Goal: Connect with others: Establish contact or relationships with other users

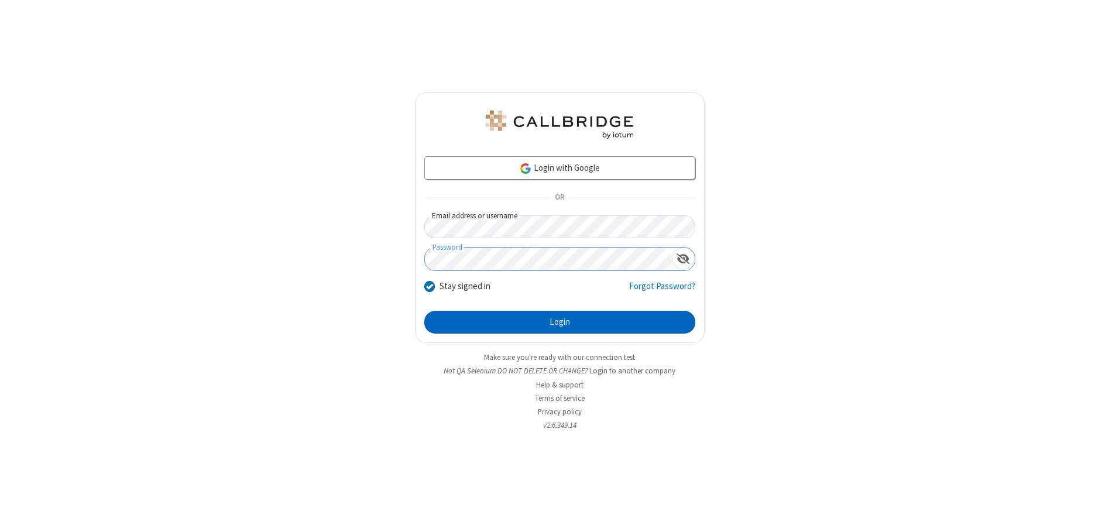
click at [559, 322] on button "Login" at bounding box center [559, 322] width 271 height 23
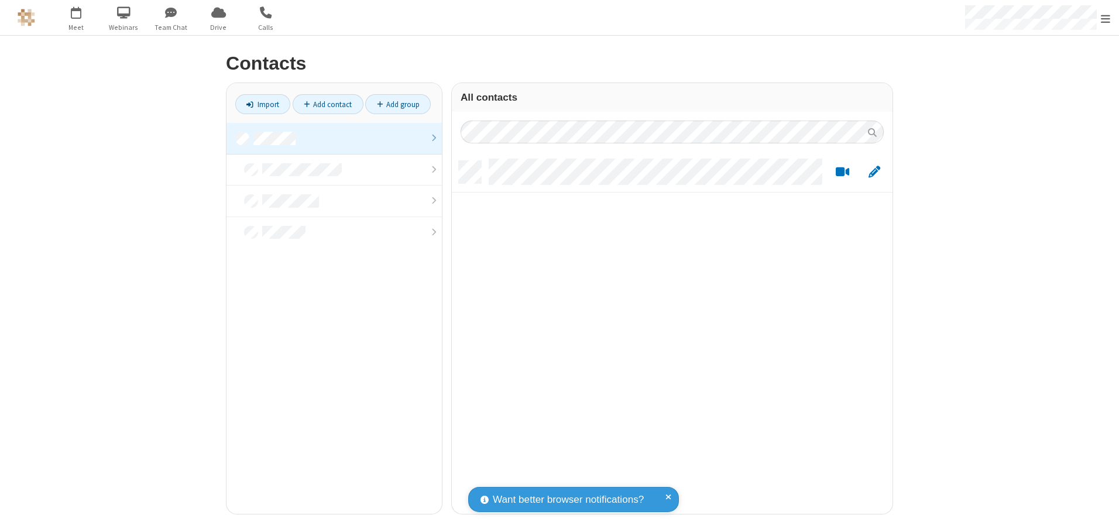
scroll to position [353, 432]
click at [334, 138] on link at bounding box center [333, 139] width 215 height 32
click at [328, 104] on link "Add contact" at bounding box center [328, 104] width 71 height 20
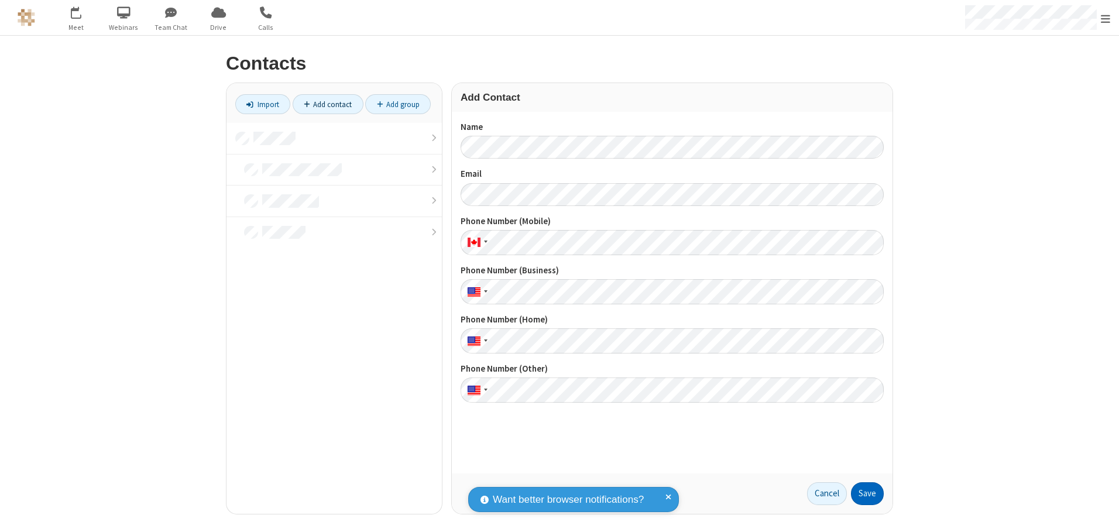
click at [867, 493] on button "Save" at bounding box center [867, 493] width 33 height 23
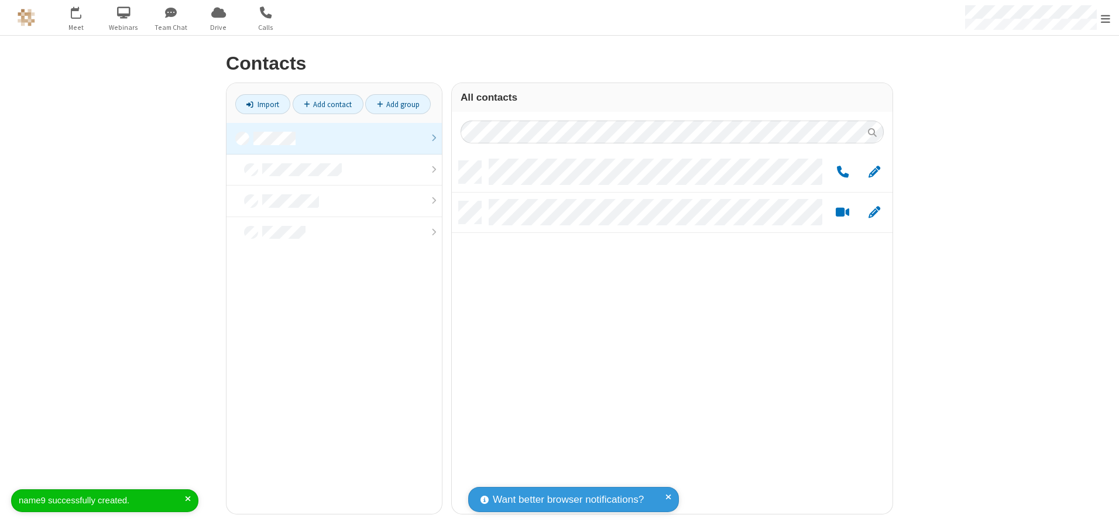
scroll to position [353, 432]
click at [328, 104] on link "Add contact" at bounding box center [328, 104] width 71 height 20
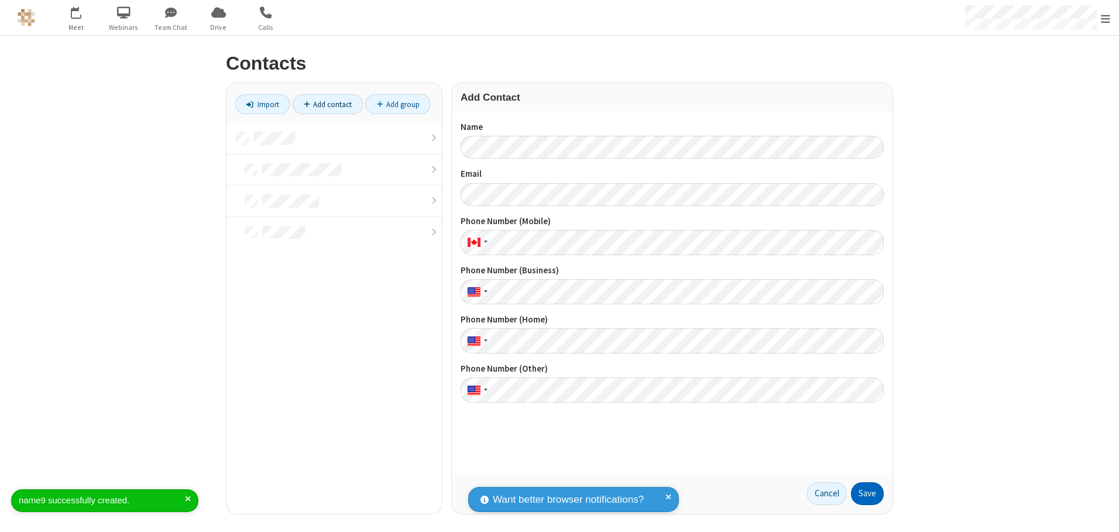
click at [867, 493] on button "Save" at bounding box center [867, 493] width 33 height 23
